Goal: Communication & Community: Share content

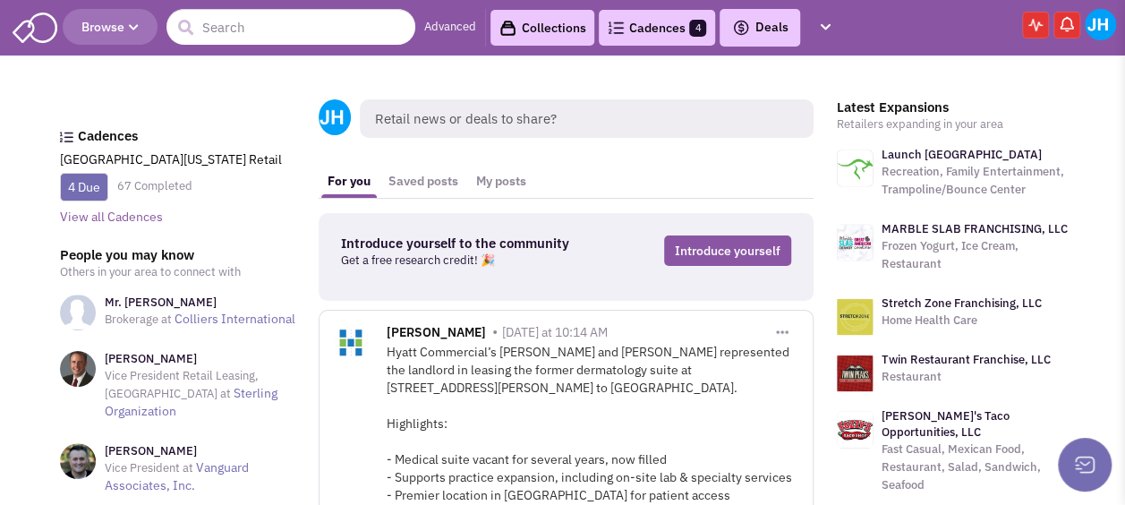
click at [635, 30] on link "Cadences 4" at bounding box center [657, 28] width 116 height 36
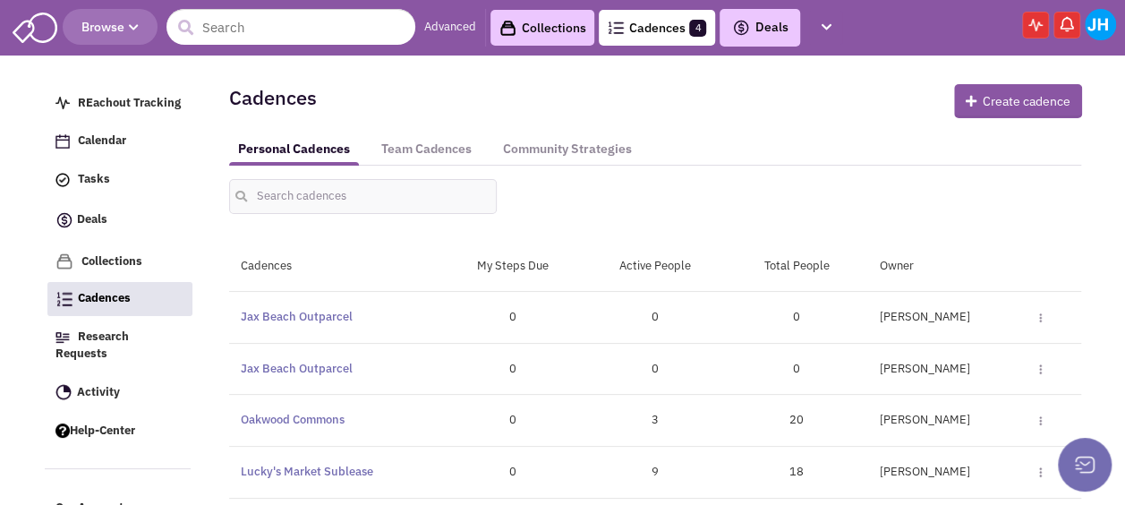
click at [1099, 30] on img at bounding box center [1100, 24] width 31 height 31
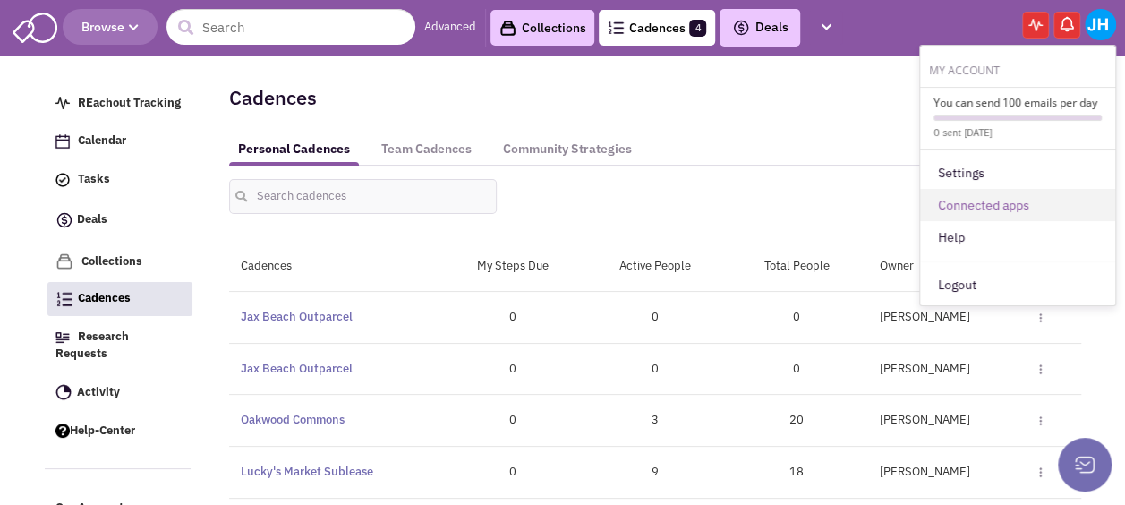
click at [1019, 196] on link "Connected apps" at bounding box center [1017, 205] width 195 height 32
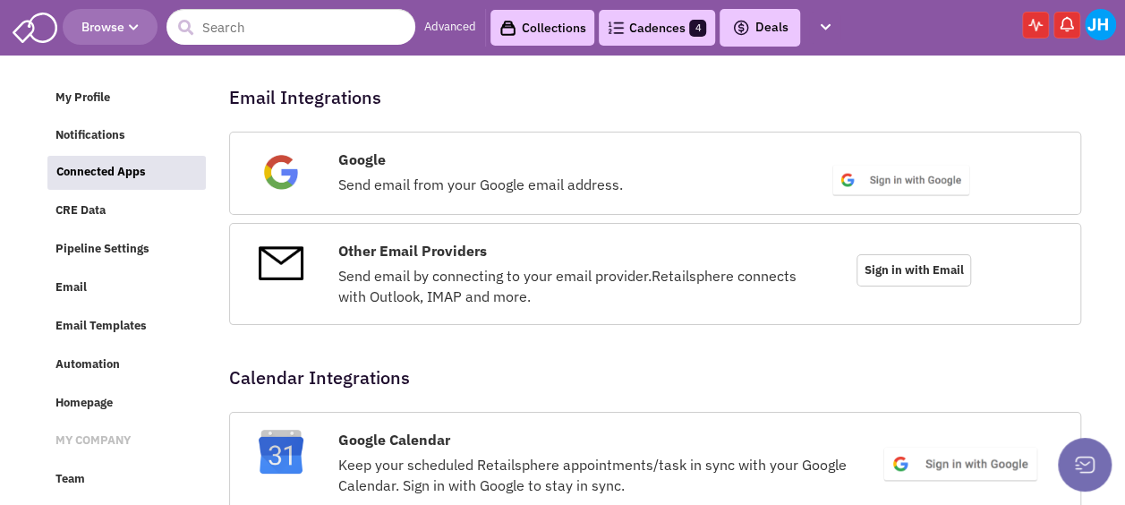
click at [952, 274] on span "Sign in with Email" at bounding box center [914, 270] width 115 height 32
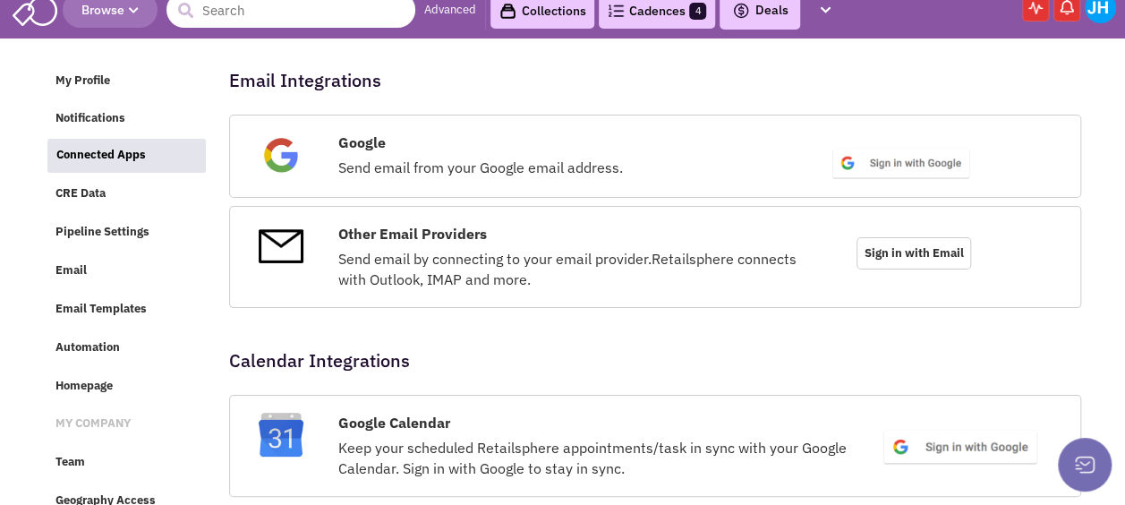
scroll to position [15, 0]
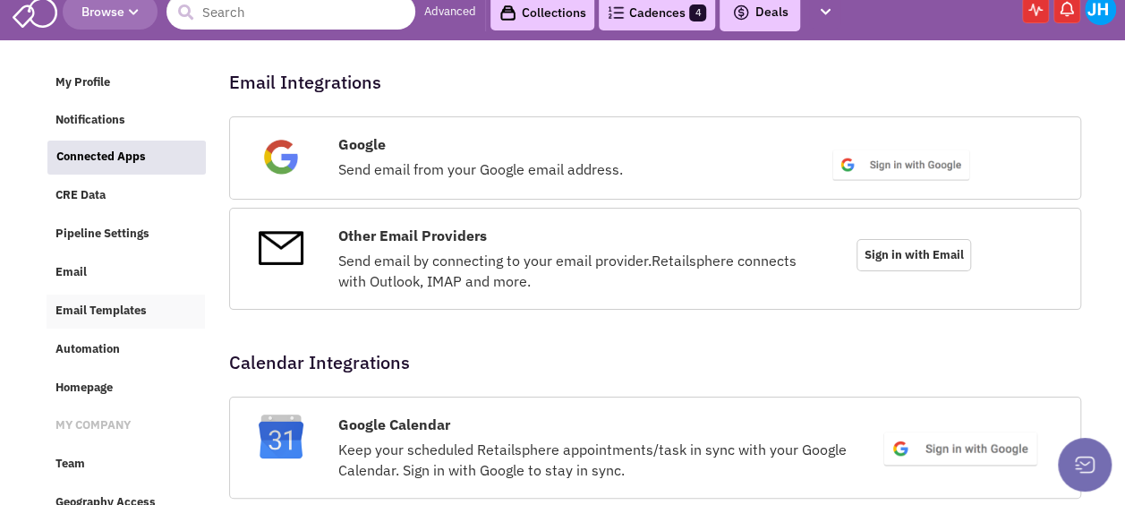
click at [94, 326] on link "Email Templates" at bounding box center [126, 312] width 158 height 34
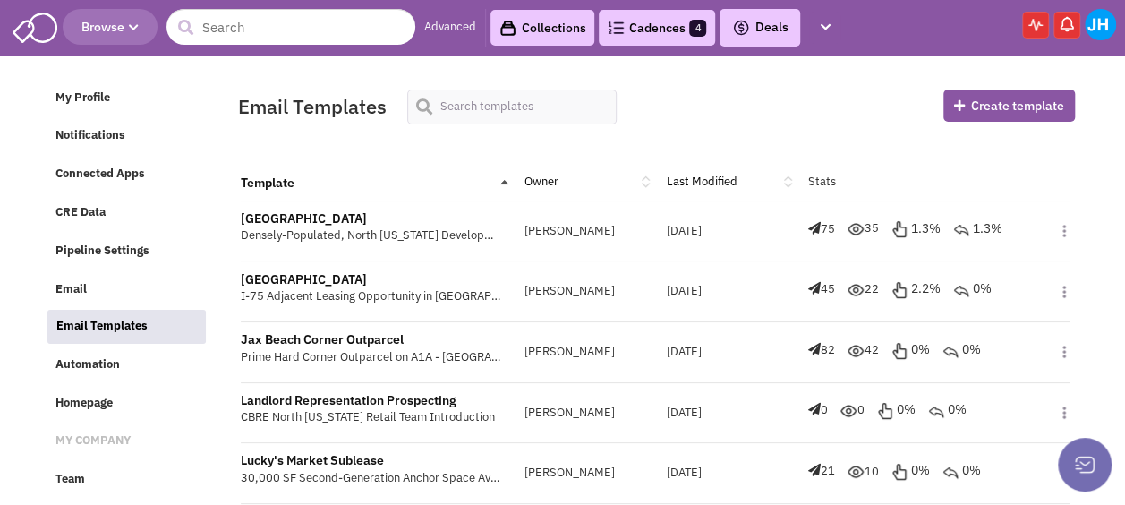
click at [1067, 227] on img at bounding box center [1064, 230] width 13 height 21
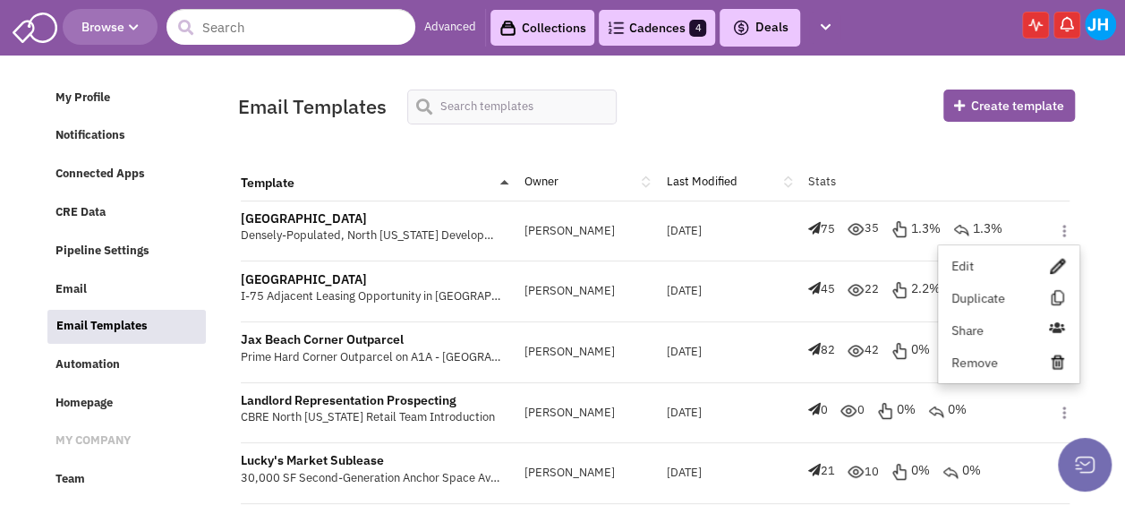
click at [401, 227] on p "Densely-Populated, North Florida Development Opportunity" at bounding box center [371, 235] width 260 height 17
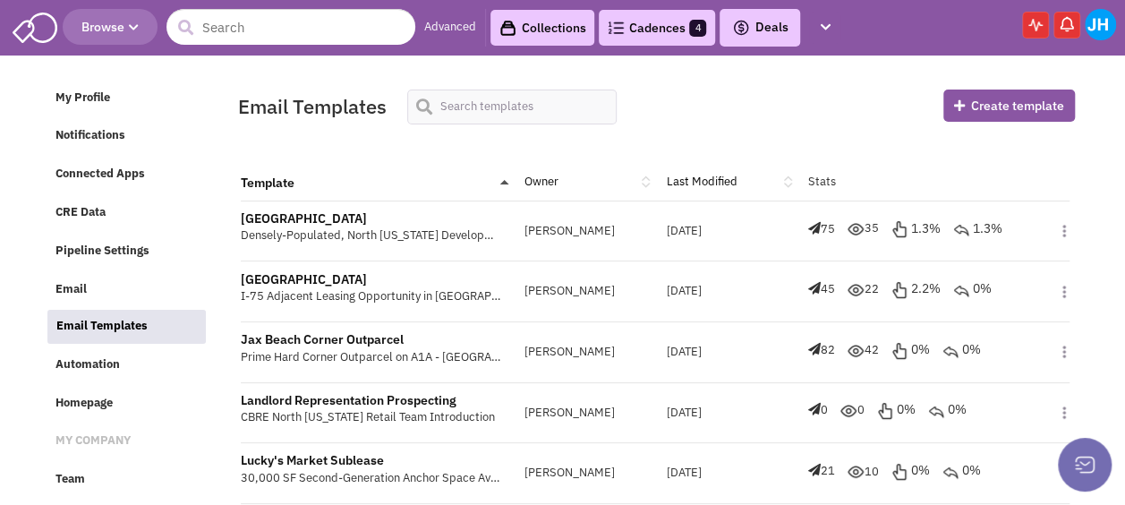
click at [577, 30] on link "Collections" at bounding box center [543, 28] width 104 height 36
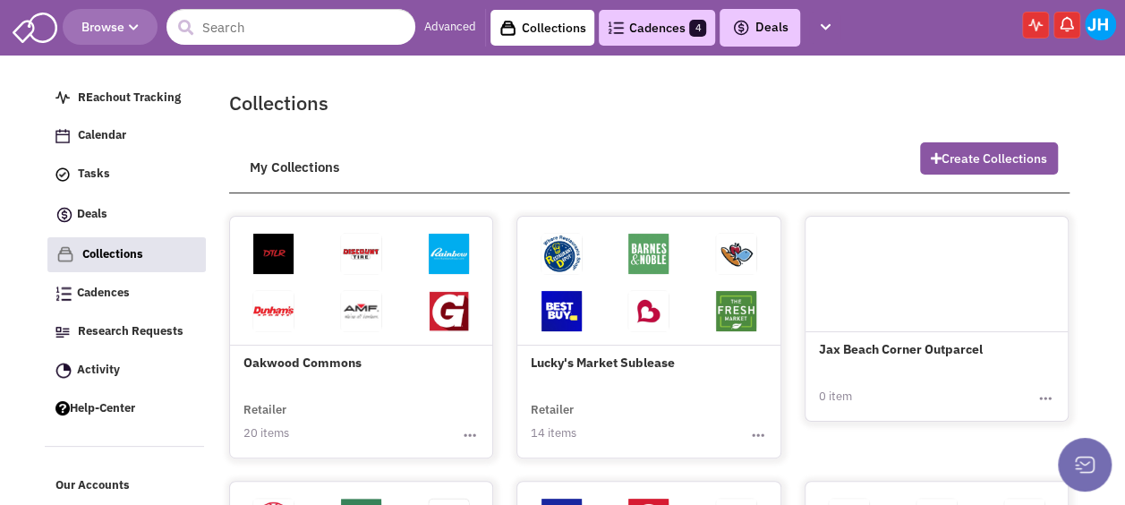
click at [478, 430] on img "button" at bounding box center [470, 435] width 18 height 18
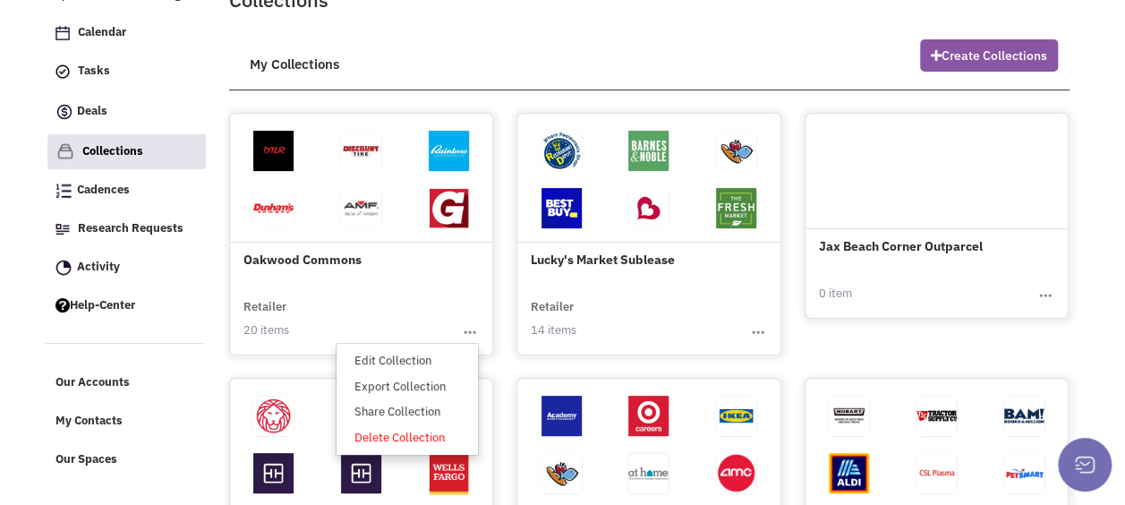
scroll to position [109, 0]
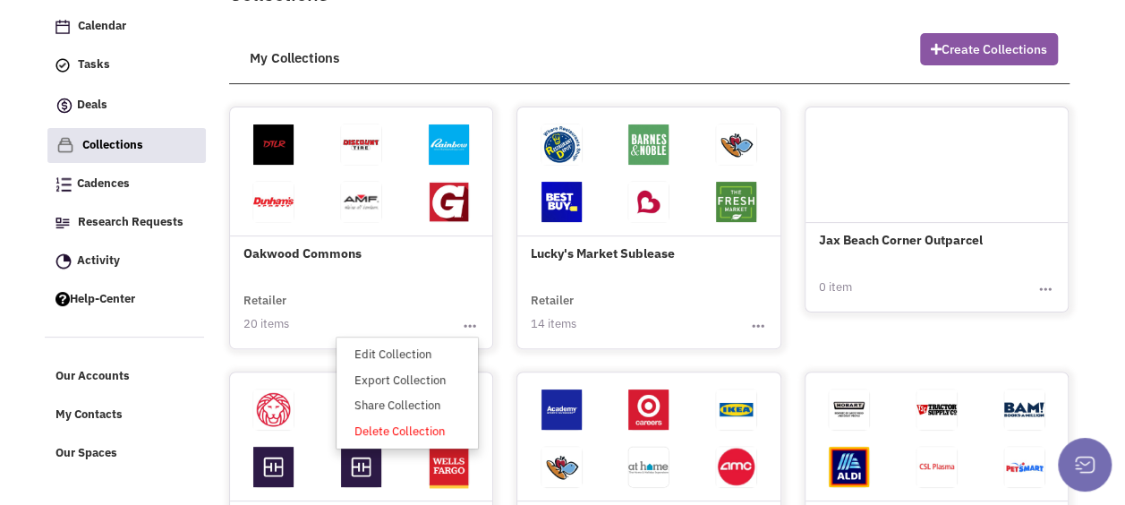
click at [410, 286] on div "Oakwood Commons Retailer 20 items Toggle Dropdown Edit Collection Export Collec…" at bounding box center [361, 225] width 263 height 221
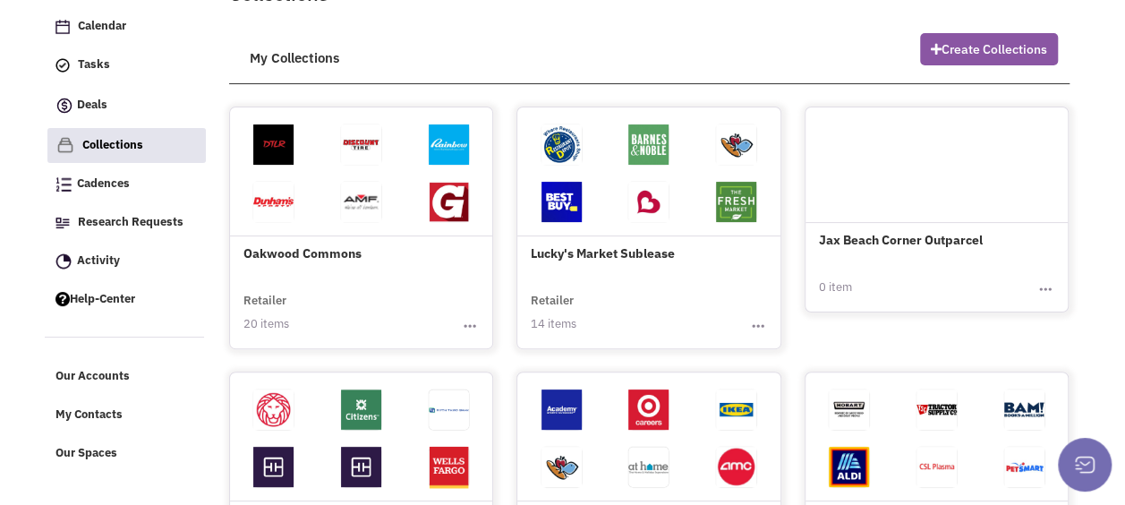
click at [324, 244] on h4 "Oakwood Commons" at bounding box center [361, 188] width 236 height 147
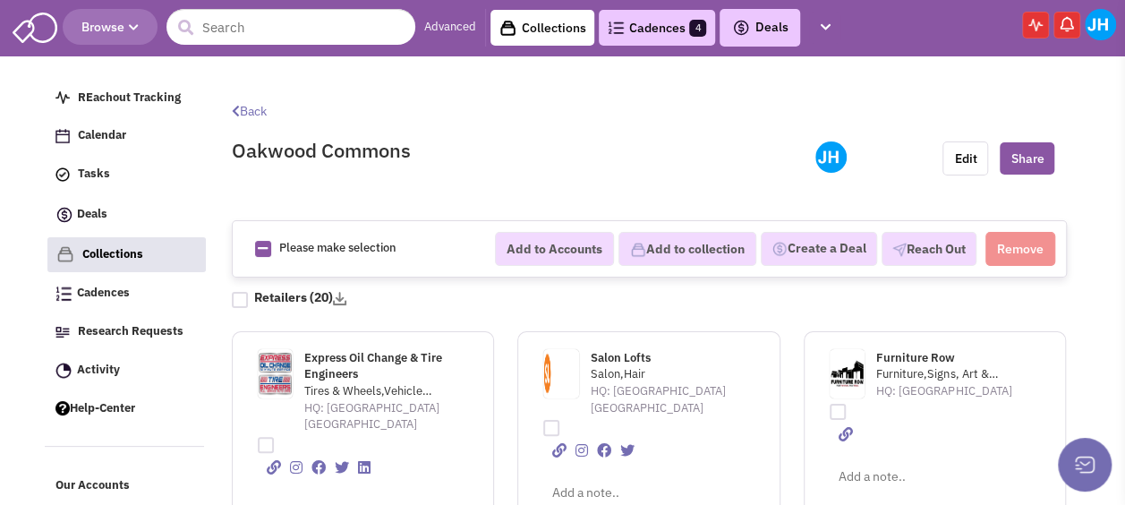
click at [261, 433] on div at bounding box center [257, 443] width 23 height 20
checkbox input "true"
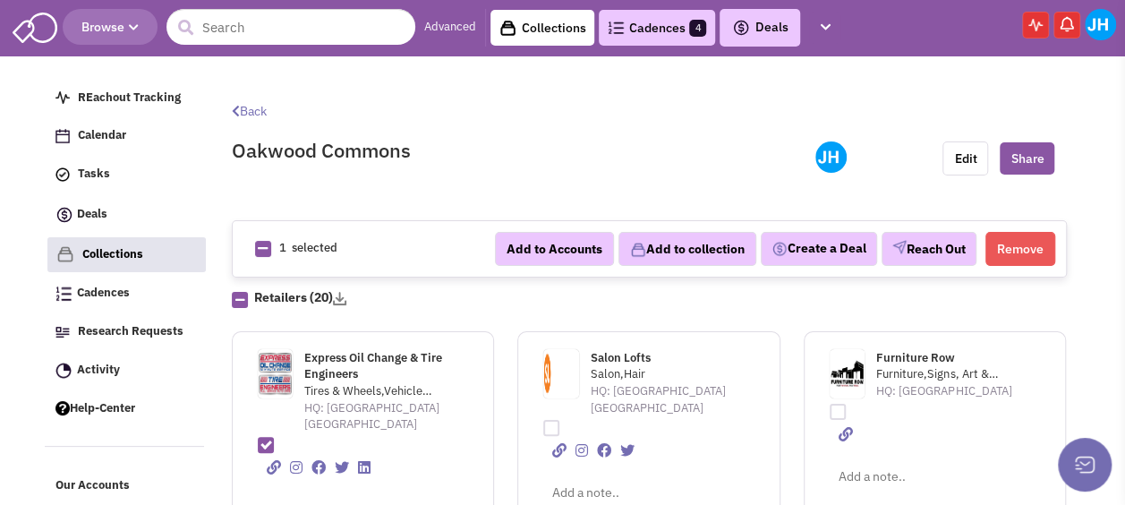
click at [552, 416] on div at bounding box center [543, 426] width 23 height 20
checkbox input "true"
click at [949, 246] on button "Reach Out" at bounding box center [929, 249] width 95 height 34
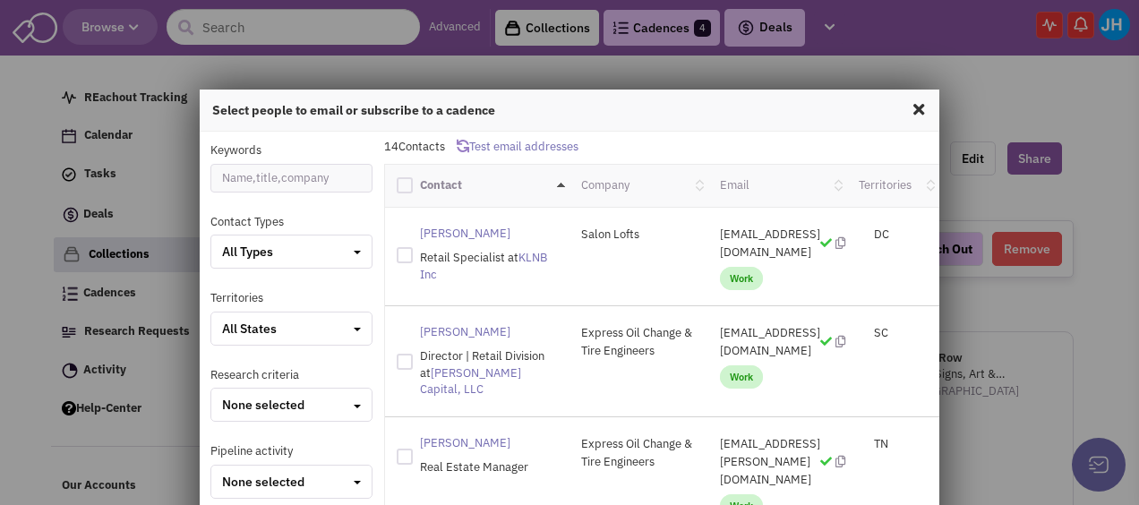
click at [398, 256] on div at bounding box center [405, 255] width 16 height 16
click at [414, 256] on input "checkbox" at bounding box center [420, 253] width 12 height 12
checkbox input "true"
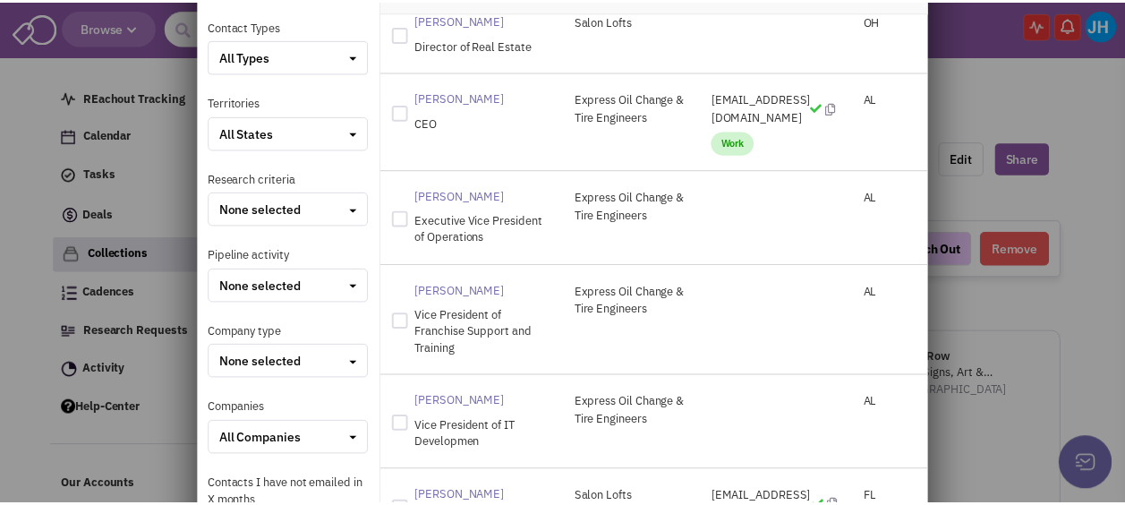
scroll to position [448, 0]
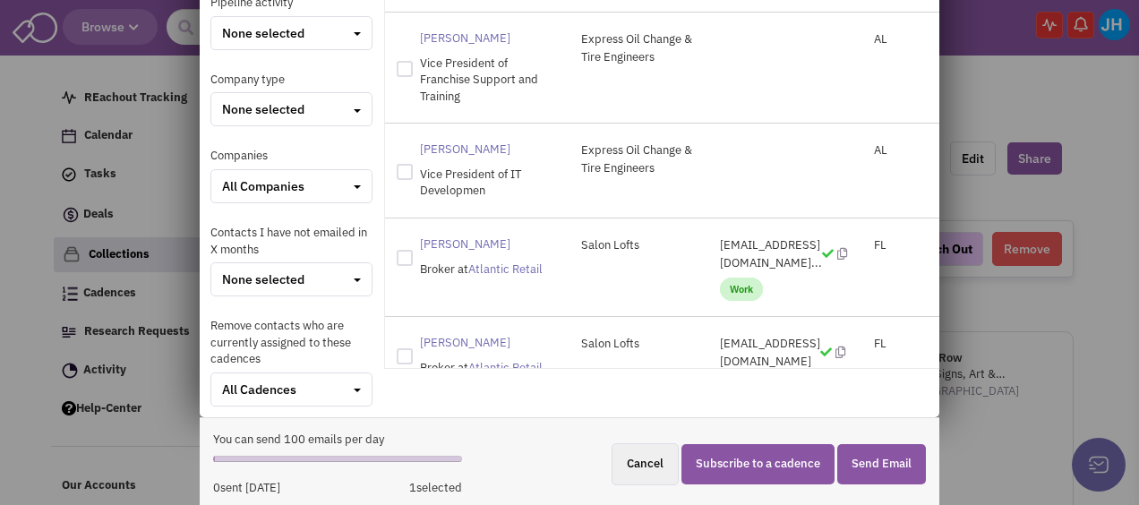
click at [865, 455] on button "Send Email" at bounding box center [881, 464] width 89 height 40
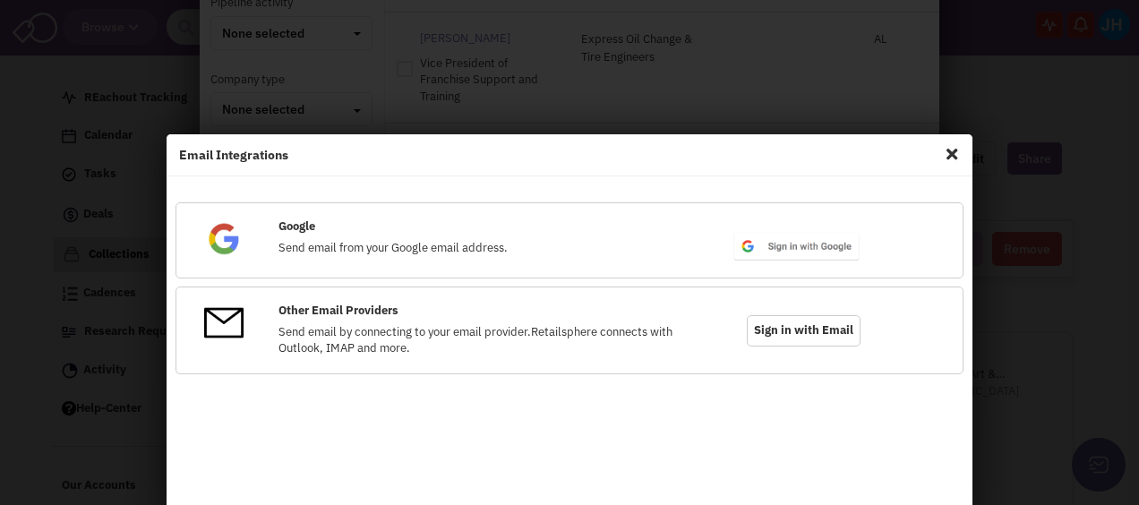
click at [813, 329] on span "Sign in with Email" at bounding box center [804, 330] width 114 height 31
click at [951, 152] on span "Close" at bounding box center [951, 154] width 23 height 29
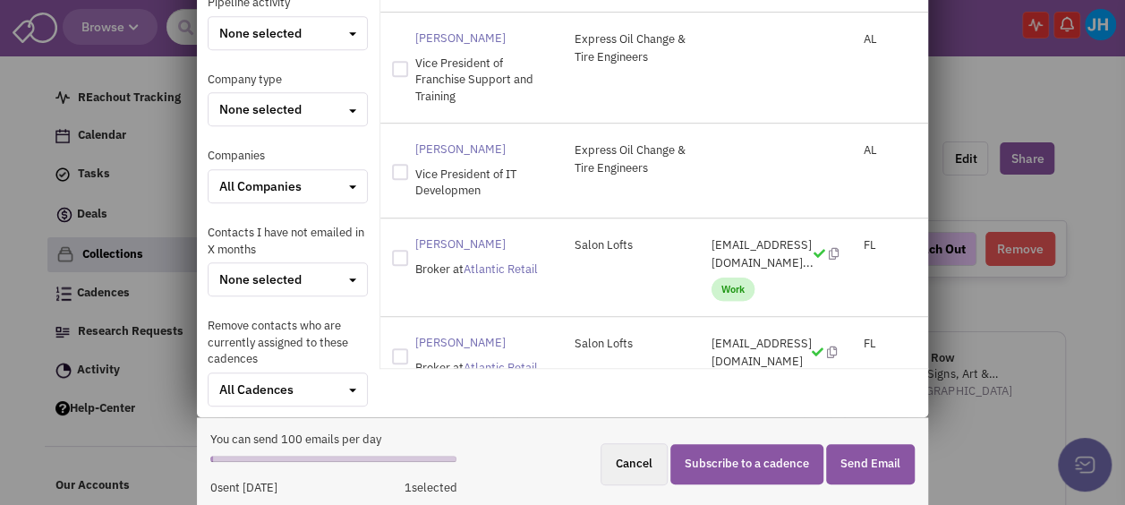
click at [890, 462] on button "Send Email" at bounding box center [870, 464] width 89 height 40
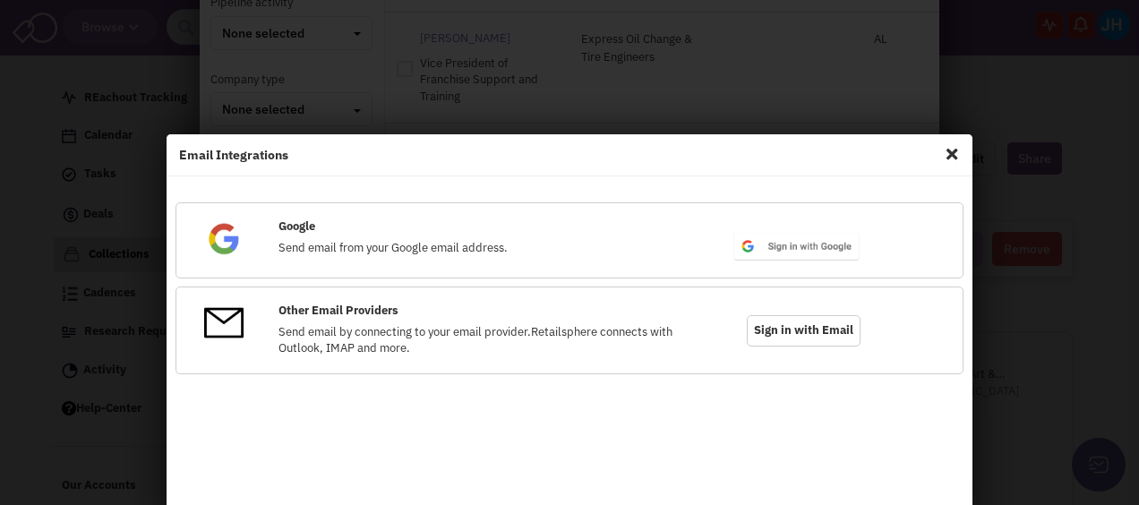
click at [752, 329] on span "Sign in with Email" at bounding box center [804, 330] width 114 height 31
click at [940, 155] on span "Close" at bounding box center [951, 154] width 23 height 29
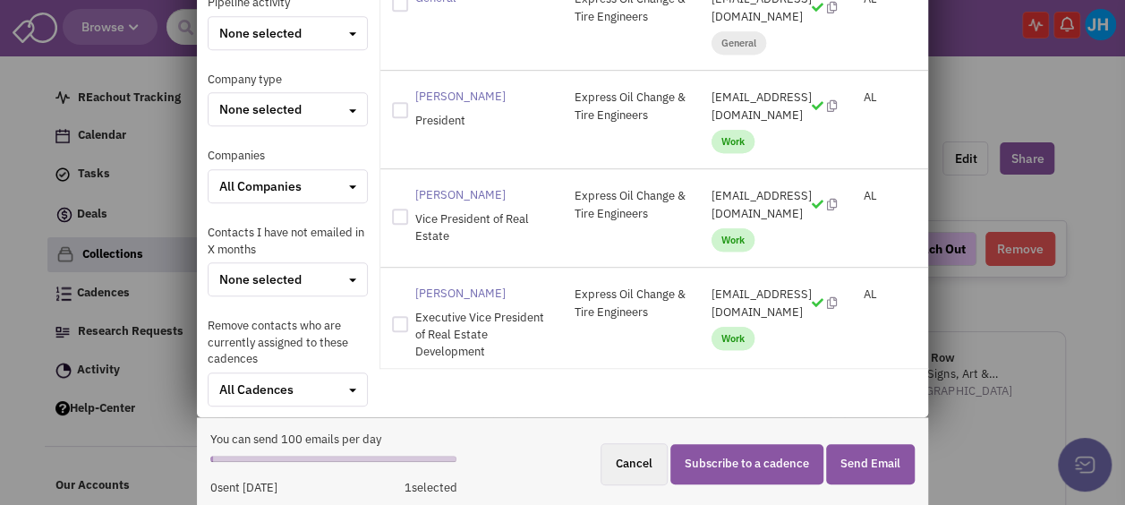
scroll to position [199, 0]
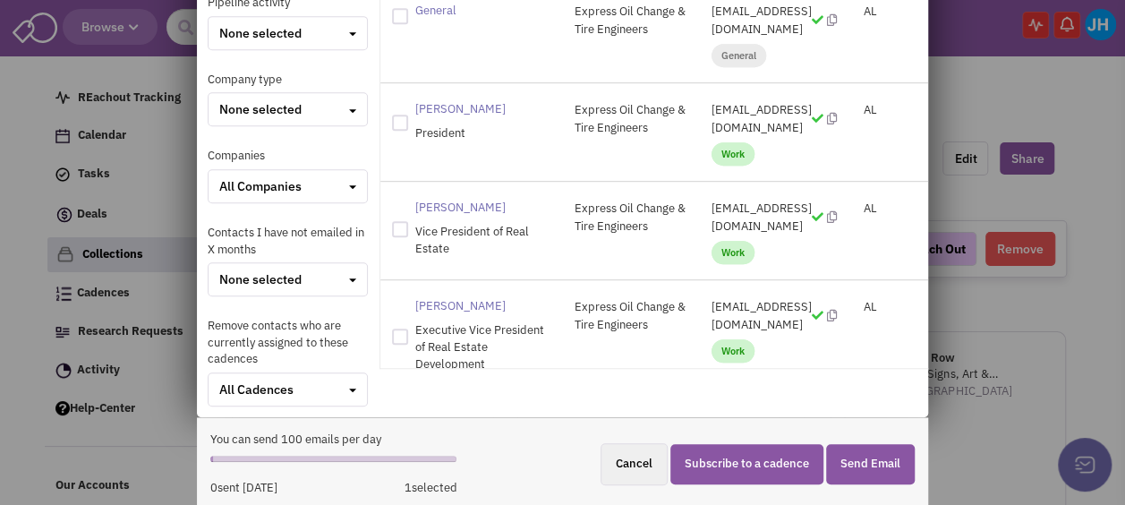
click at [624, 465] on button "Cancel" at bounding box center [634, 464] width 67 height 42
